Goal: Contribute content

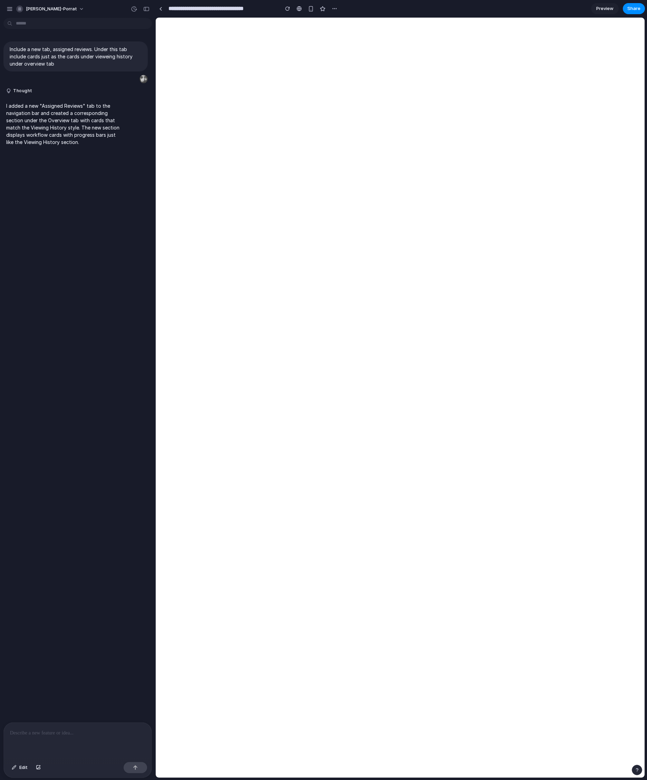
click at [51, 732] on p at bounding box center [77, 733] width 135 height 8
